Goal: Check status

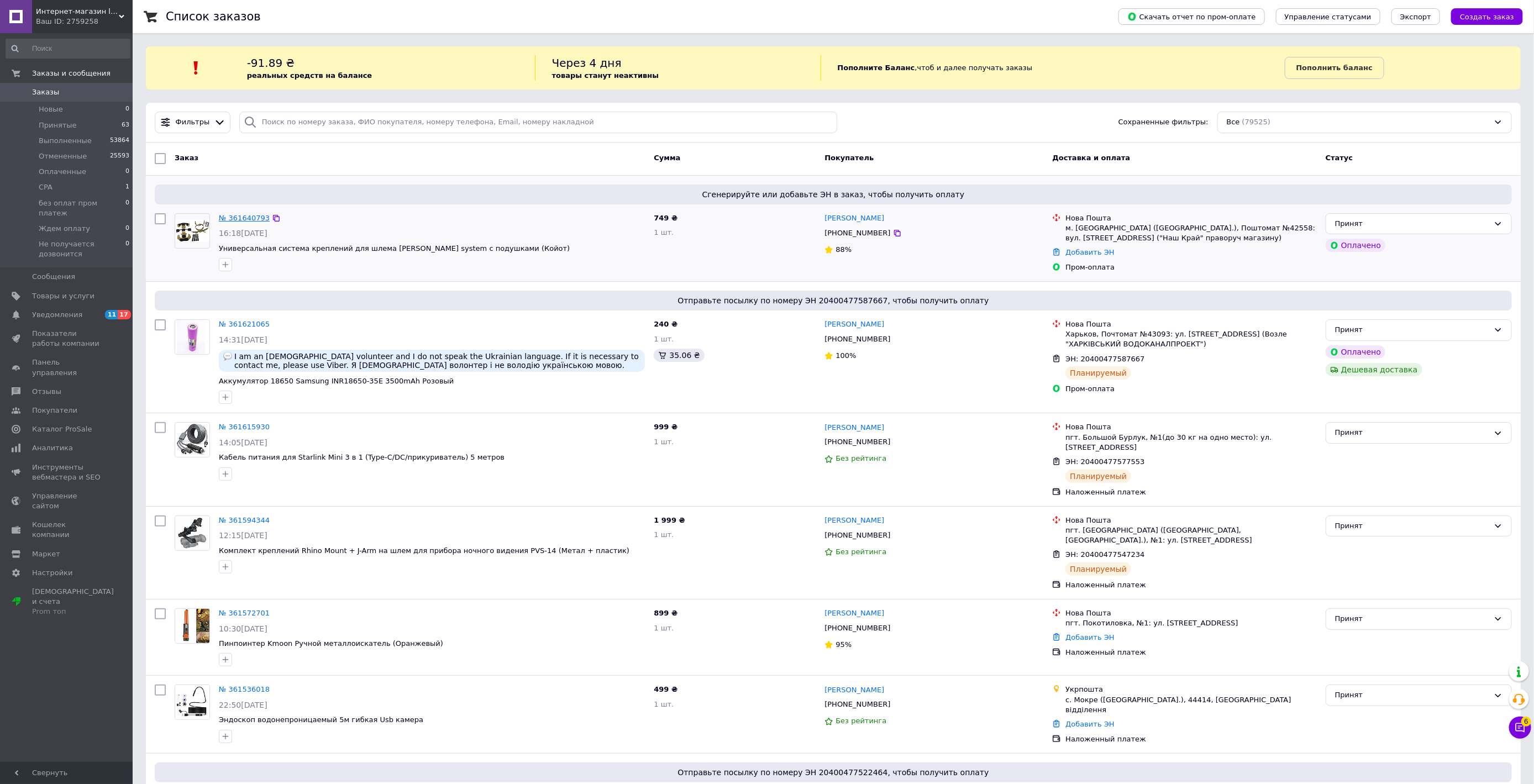
click at [247, 218] on link "№ 361640793" at bounding box center [244, 218] width 51 height 8
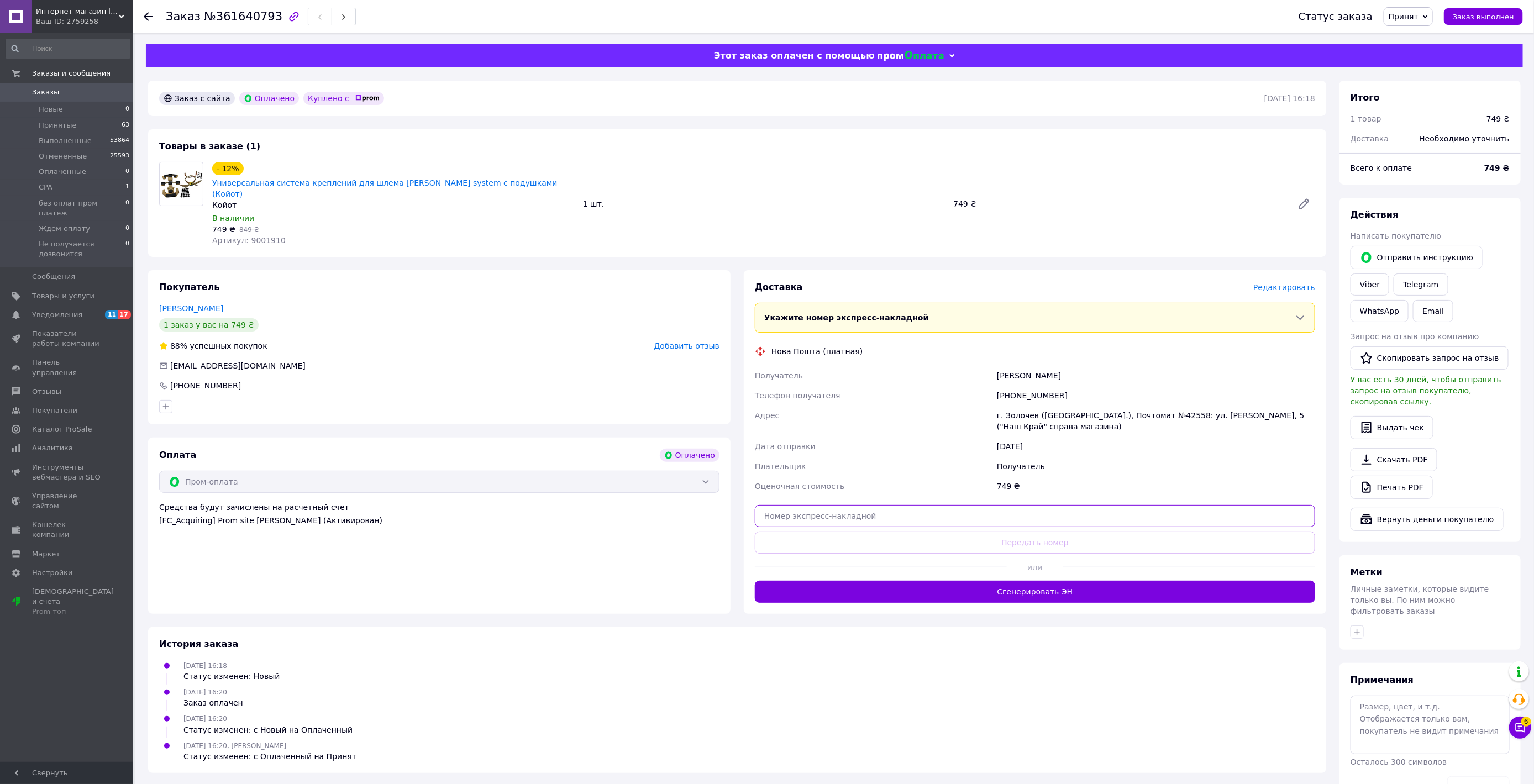
click at [840, 505] on input "text" at bounding box center [1035, 516] width 560 height 22
paste input "20400477612995"
type input "20400477612995"
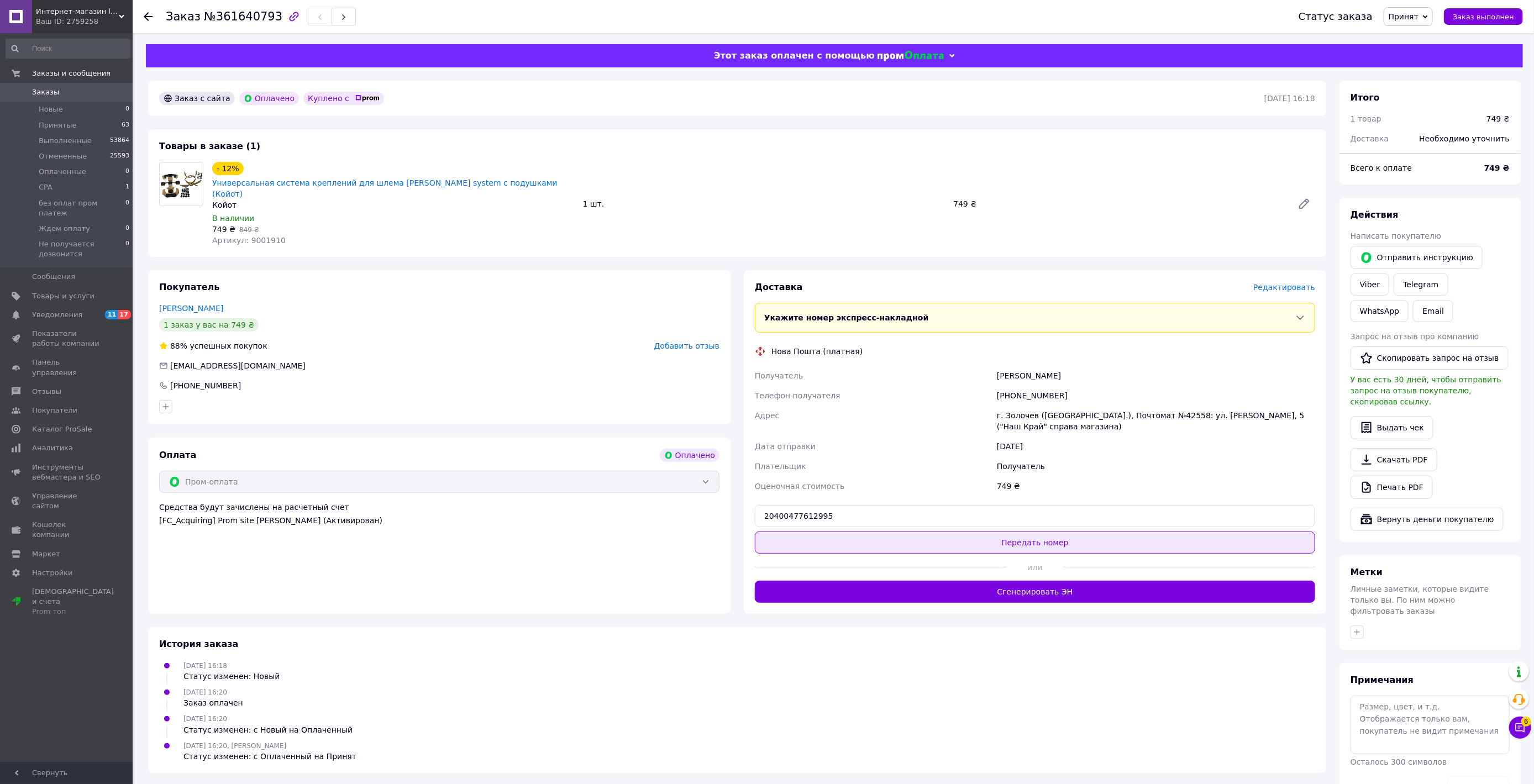
click at [841, 532] on button "Передать номер" at bounding box center [1035, 542] width 560 height 22
